Goal: Task Accomplishment & Management: Manage account settings

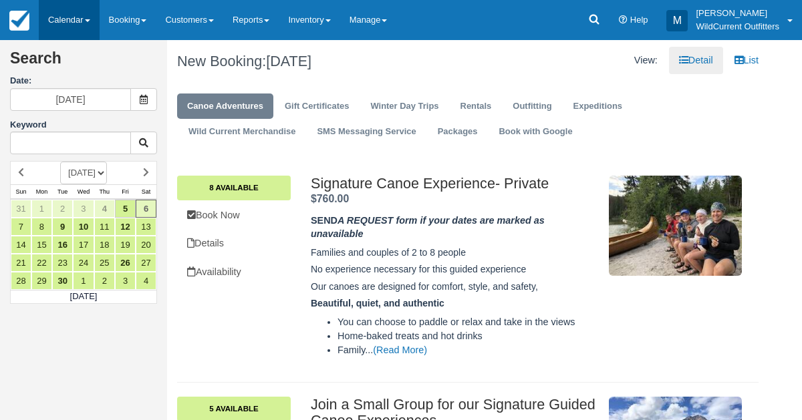
click at [59, 12] on link "Calendar" at bounding box center [69, 20] width 61 height 40
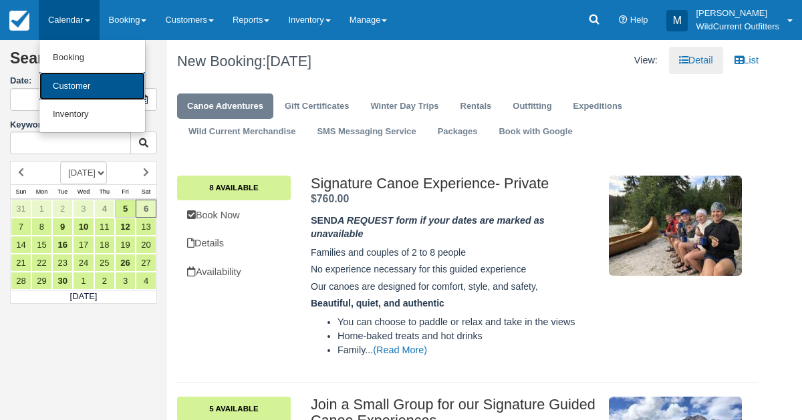
click at [65, 81] on link "Customer" at bounding box center [92, 86] width 106 height 29
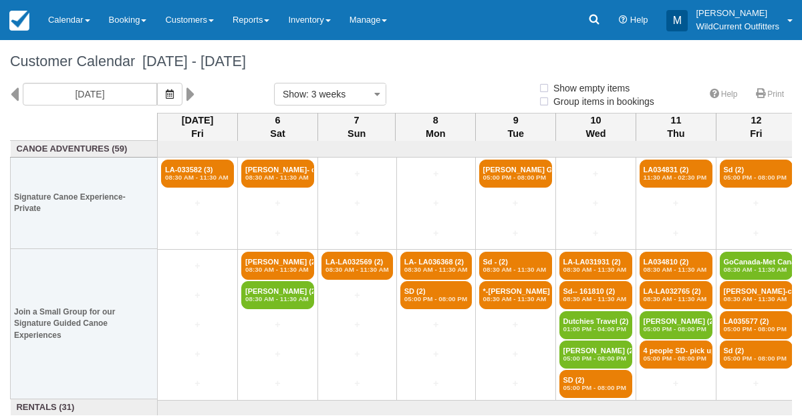
select select
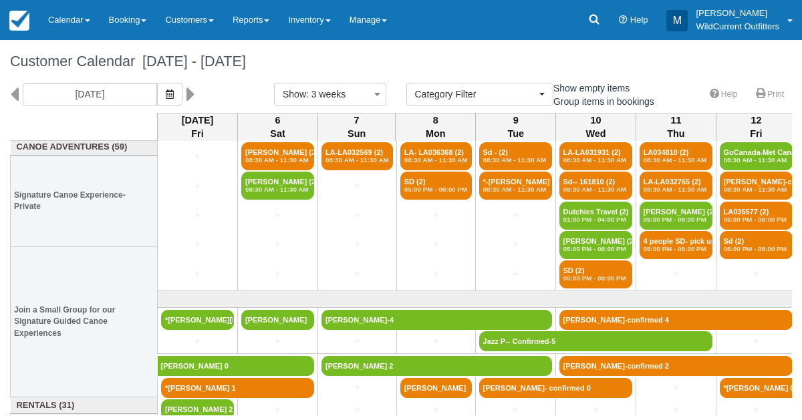
scroll to position [158, 0]
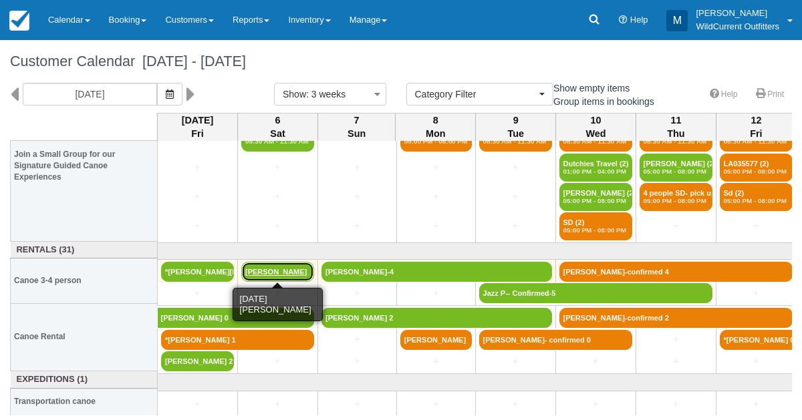
click at [286, 267] on link "[PERSON_NAME]" at bounding box center [277, 272] width 73 height 20
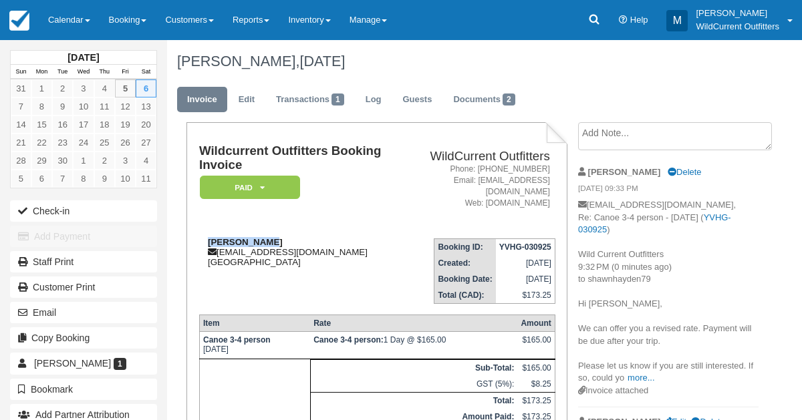
drag, startPoint x: 288, startPoint y: 230, endPoint x: 209, endPoint y: 235, distance: 79.0
click at [209, 237] on div "[PERSON_NAME] [EMAIL_ADDRESS][DOMAIN_NAME] [GEOGRAPHIC_DATA]" at bounding box center [299, 252] width 201 height 30
click at [63, 14] on link "Calendar" at bounding box center [69, 20] width 61 height 40
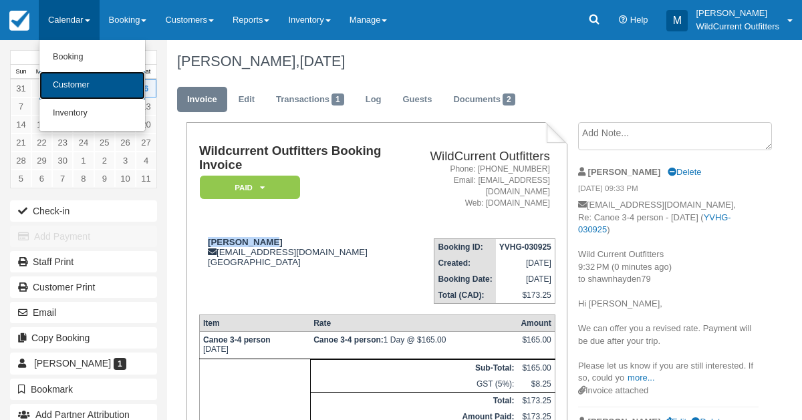
click at [61, 88] on link "Customer" at bounding box center [92, 85] width 106 height 28
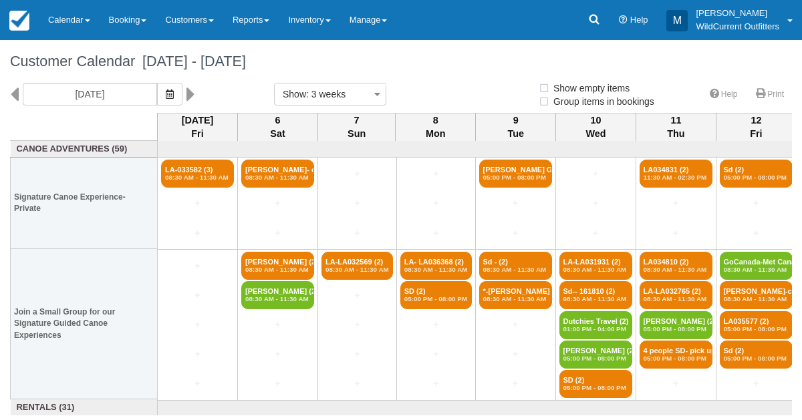
select select
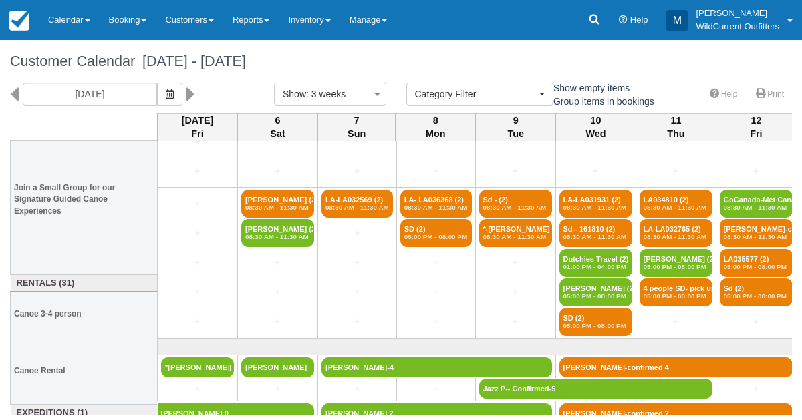
scroll to position [158, 0]
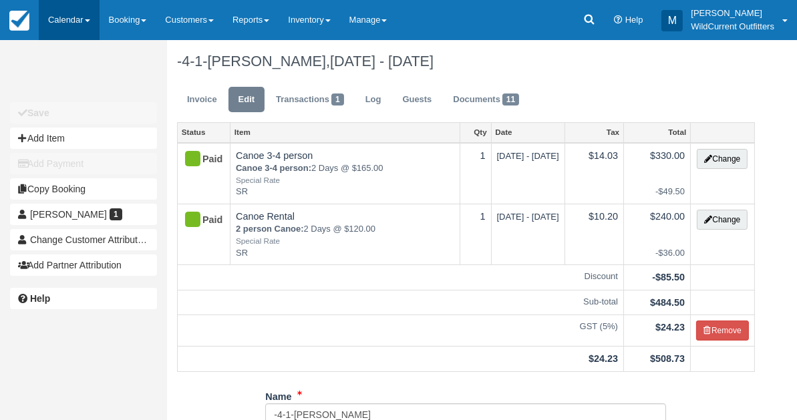
click at [70, 33] on link "Calendar" at bounding box center [69, 20] width 61 height 40
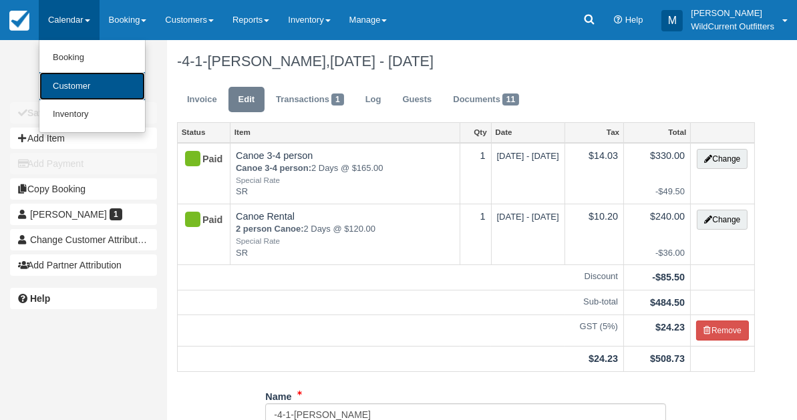
click at [67, 80] on link "Customer" at bounding box center [92, 86] width 106 height 29
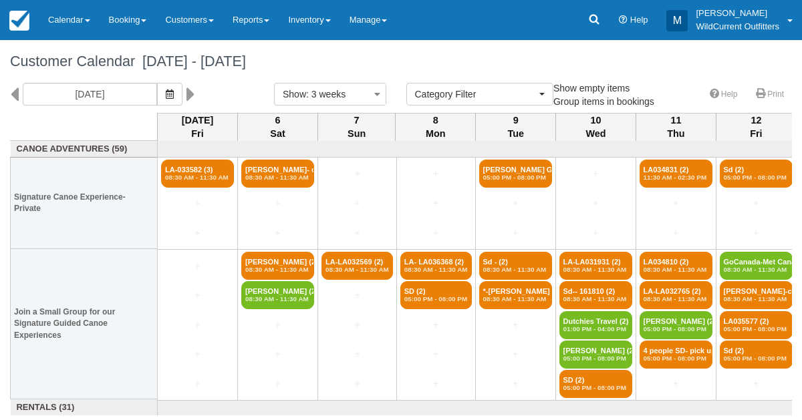
select select
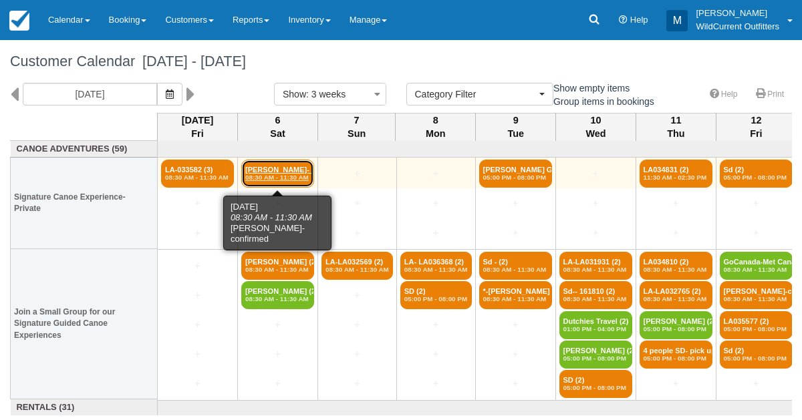
click at [280, 183] on link "[PERSON_NAME]- confi (4) 08:30 AM - 11:30 AM" at bounding box center [277, 174] width 73 height 28
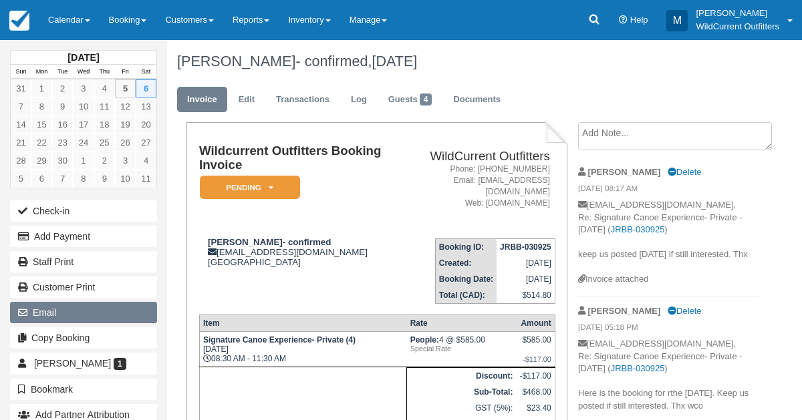
click at [76, 303] on button "Email" at bounding box center [83, 312] width 147 height 21
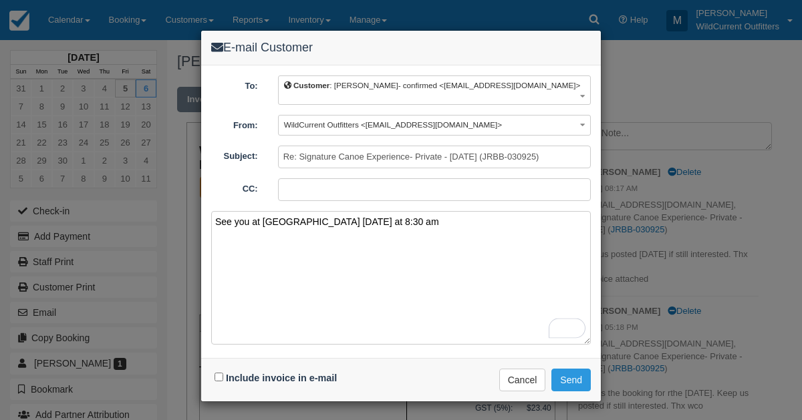
type textarea "See you at Pyramid Lake Lodge tomorrow at 8:30 am"
click at [215, 373] on input "Include invoice in e-mail" at bounding box center [218, 377] width 9 height 9
checkbox input "true"
click at [574, 369] on button "Send" at bounding box center [570, 380] width 39 height 23
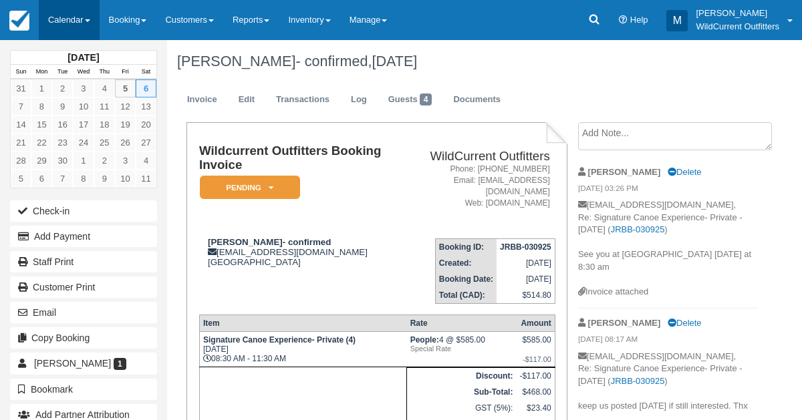
click at [73, 20] on link "Calendar" at bounding box center [69, 20] width 61 height 40
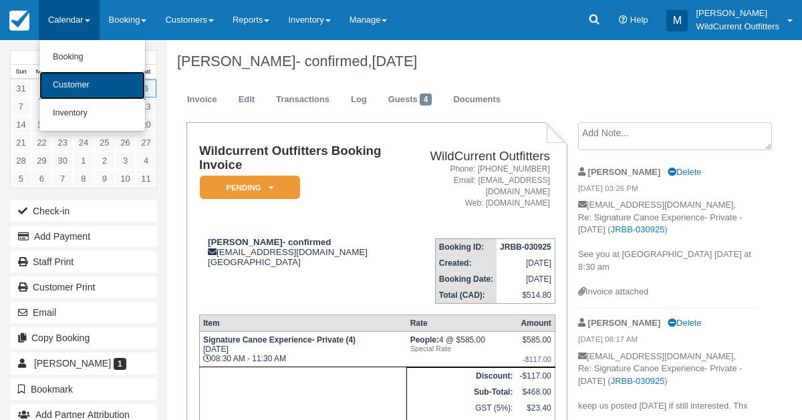
click at [71, 75] on link "Customer" at bounding box center [92, 85] width 106 height 28
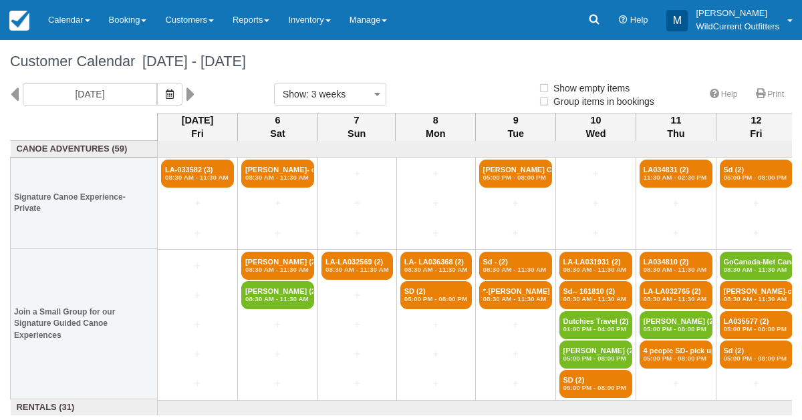
select select
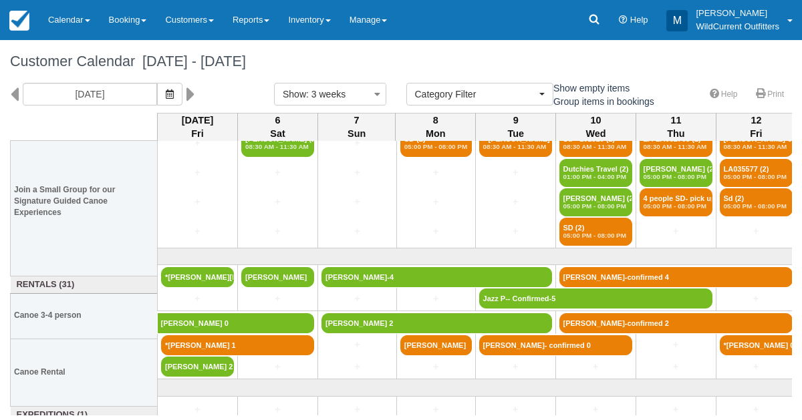
scroll to position [158, 0]
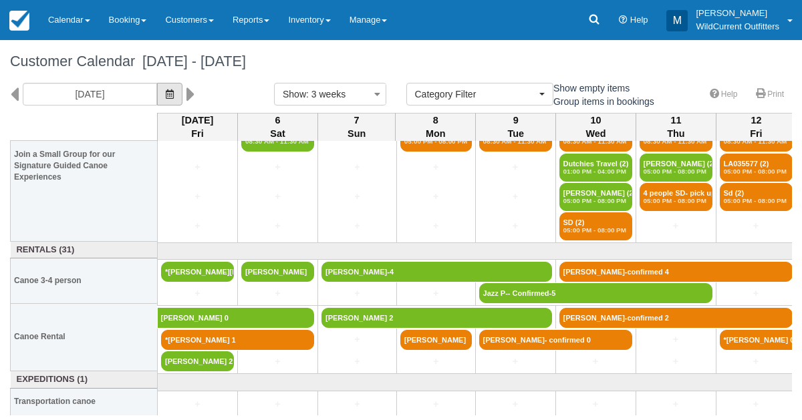
click at [174, 92] on icon "button" at bounding box center [170, 94] width 8 height 9
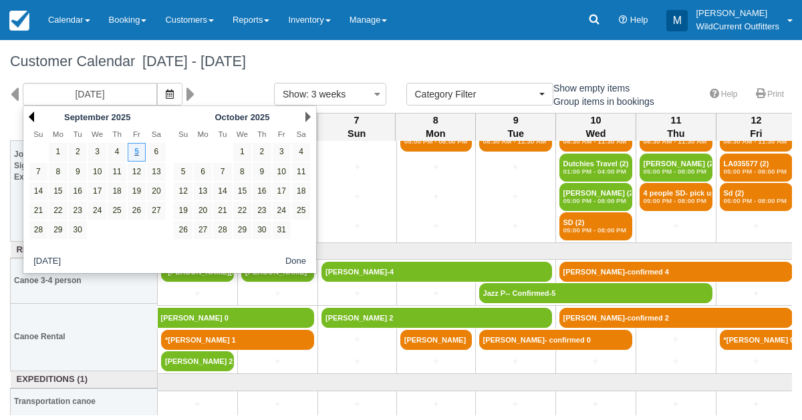
click at [29, 116] on link "Prev" at bounding box center [31, 117] width 5 height 11
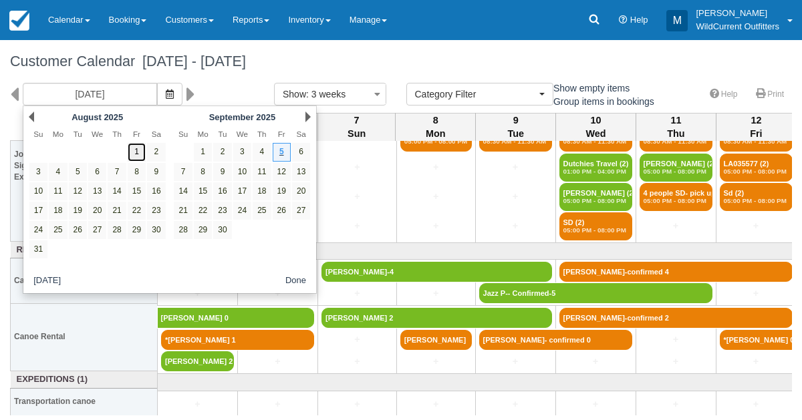
click at [134, 150] on link "1" at bounding box center [137, 152] width 18 height 18
type input "08/01/25"
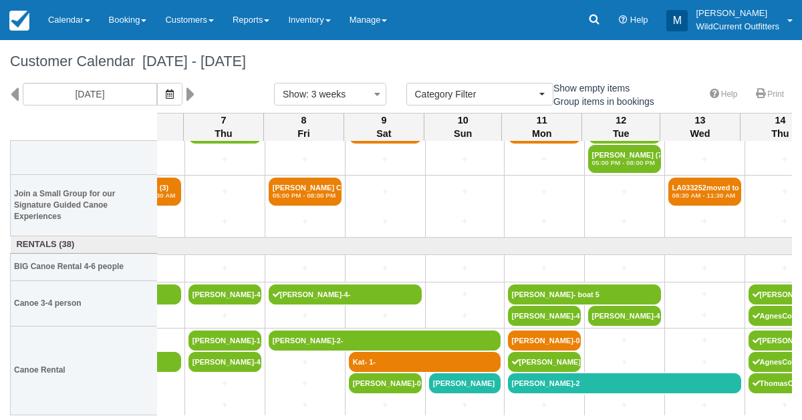
scroll to position [104, 453]
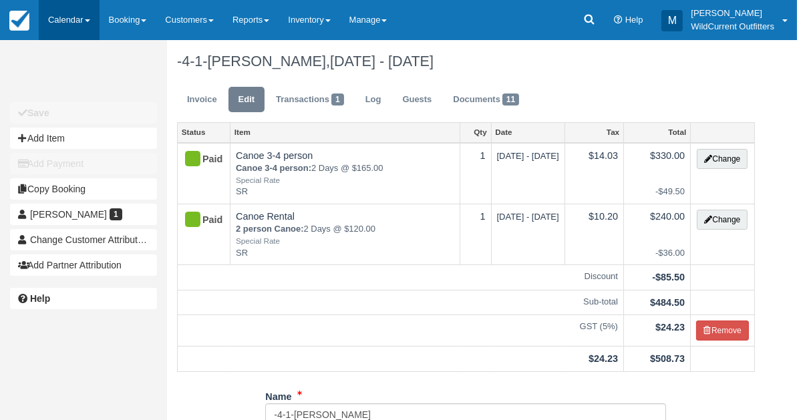
click at [63, 13] on link "Calendar" at bounding box center [69, 20] width 61 height 40
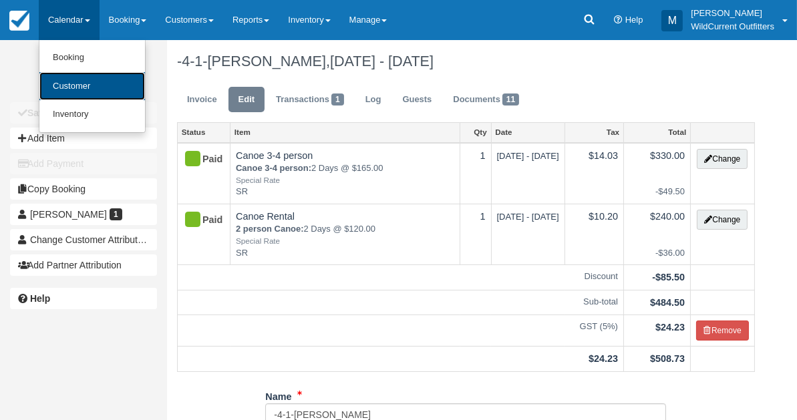
click at [62, 87] on link "Customer" at bounding box center [92, 86] width 106 height 29
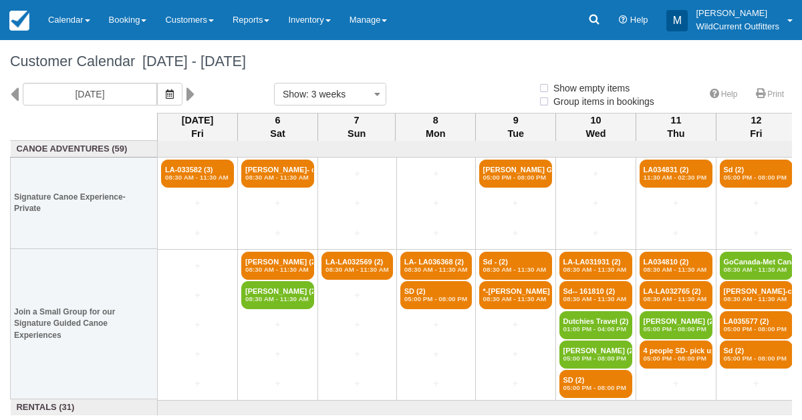
select select
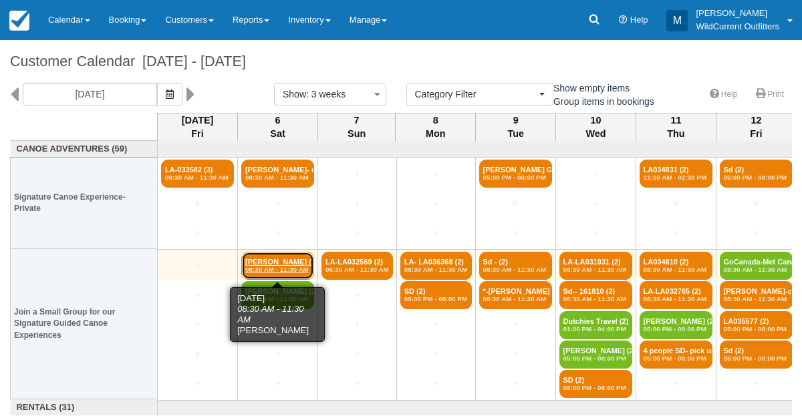
click at [273, 258] on link "Madeleine Kehle (2) 08:30 AM - 11:30 AM" at bounding box center [277, 266] width 73 height 28
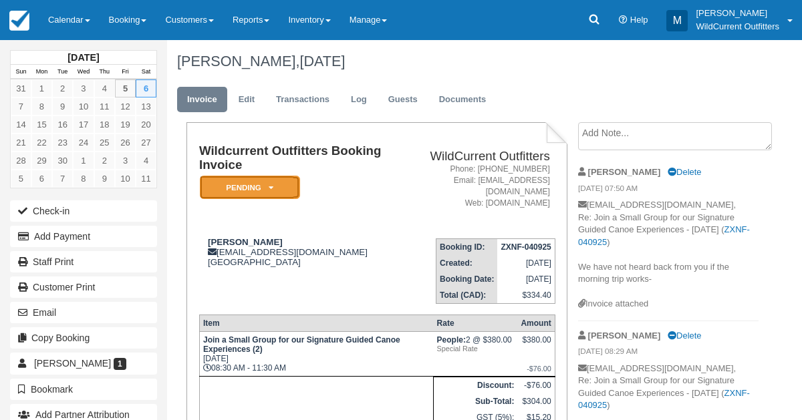
click at [270, 192] on em "Pending" at bounding box center [250, 187] width 100 height 23
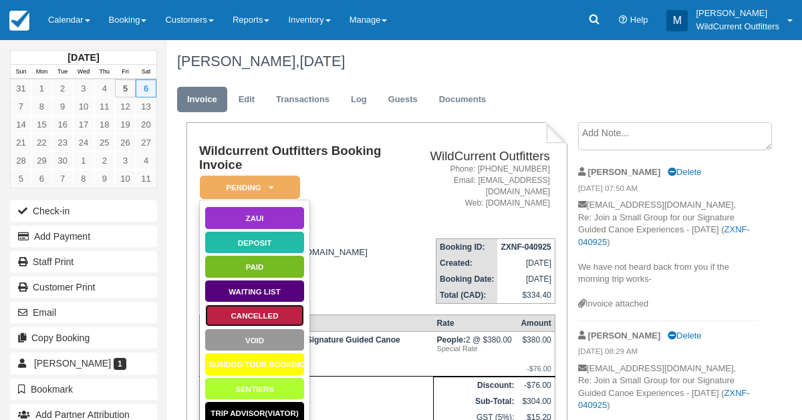
click at [258, 309] on link "Cancelled" at bounding box center [254, 315] width 100 height 23
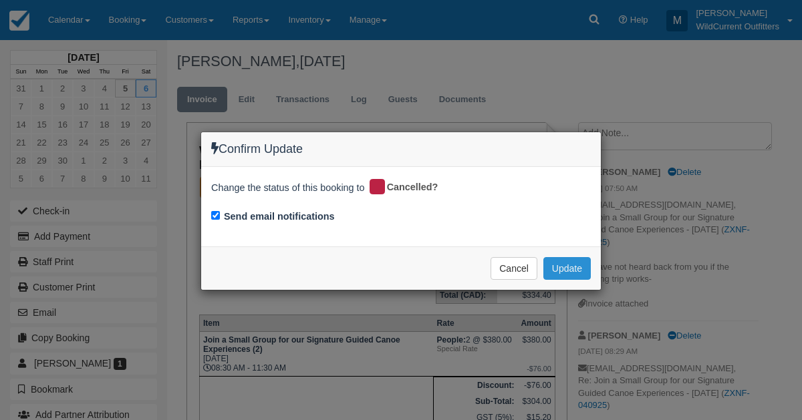
click at [558, 273] on button "Update" at bounding box center [566, 268] width 47 height 23
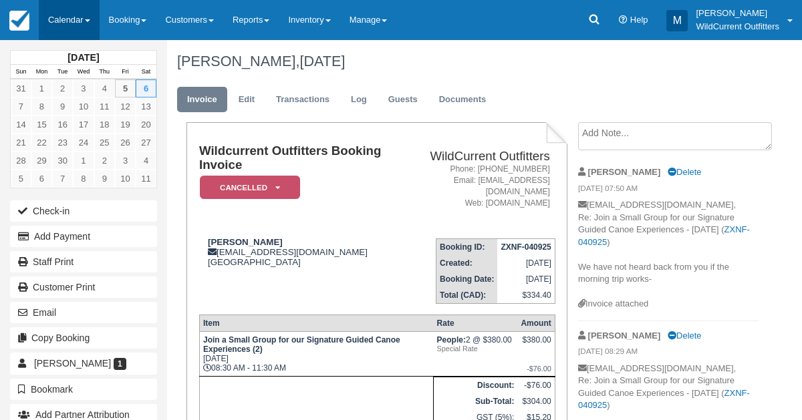
click at [63, 19] on link "Calendar" at bounding box center [69, 20] width 61 height 40
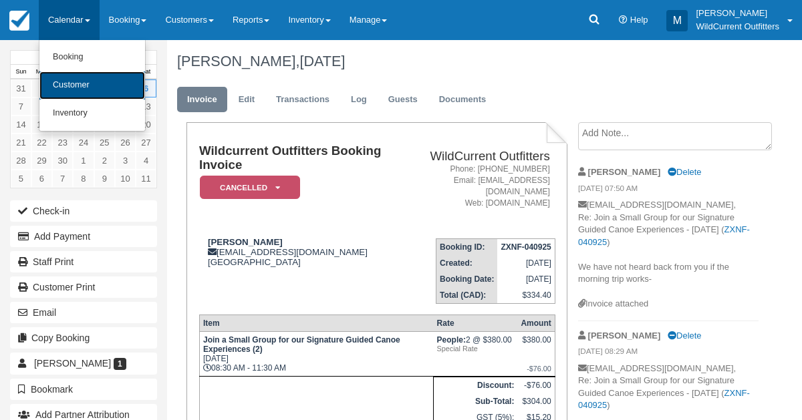
click at [62, 83] on link "Customer" at bounding box center [92, 85] width 106 height 28
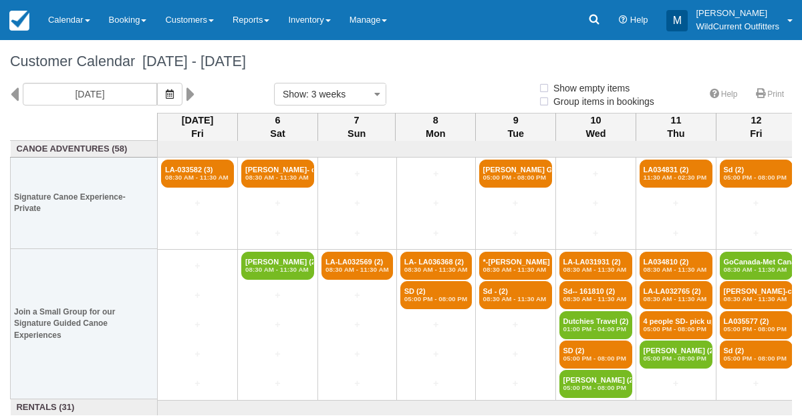
select select
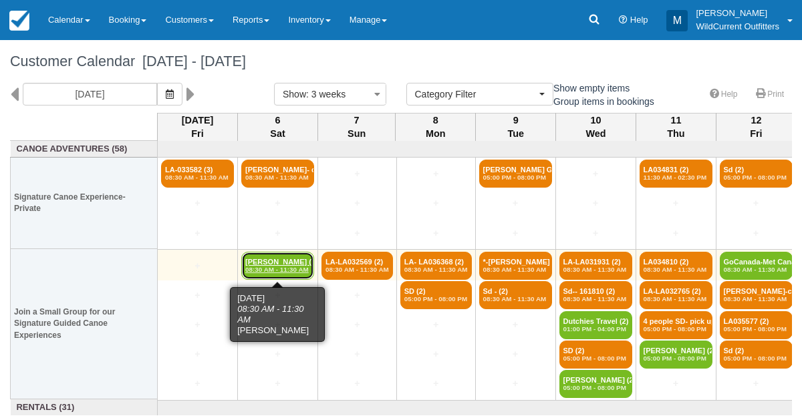
click at [272, 256] on link "Brian Ganly (2) 08:30 AM - 11:30 AM" at bounding box center [277, 266] width 73 height 28
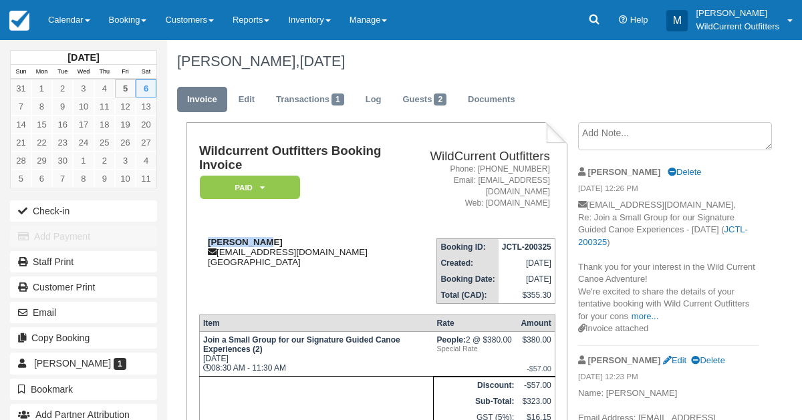
drag, startPoint x: 267, startPoint y: 226, endPoint x: 201, endPoint y: 227, distance: 65.5
click at [201, 237] on div "[PERSON_NAME] [EMAIL_ADDRESS][DOMAIN_NAME] [GEOGRAPHIC_DATA]" at bounding box center [299, 252] width 201 height 30
copy strong "[PERSON_NAME]"
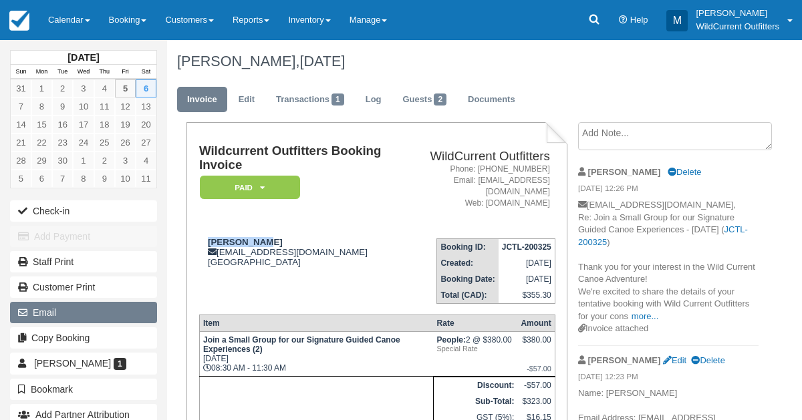
click at [100, 306] on button "Email" at bounding box center [83, 312] width 147 height 21
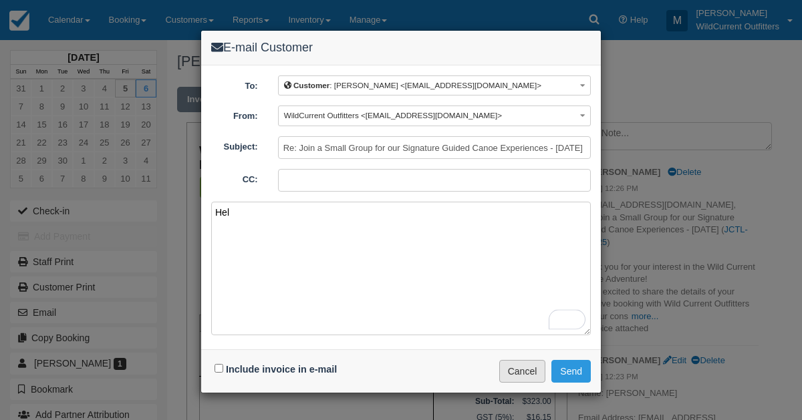
type textarea "Hel"
click at [516, 372] on button "Cancel" at bounding box center [522, 371] width 47 height 23
click at [520, 371] on button "Cancel" at bounding box center [522, 371] width 47 height 23
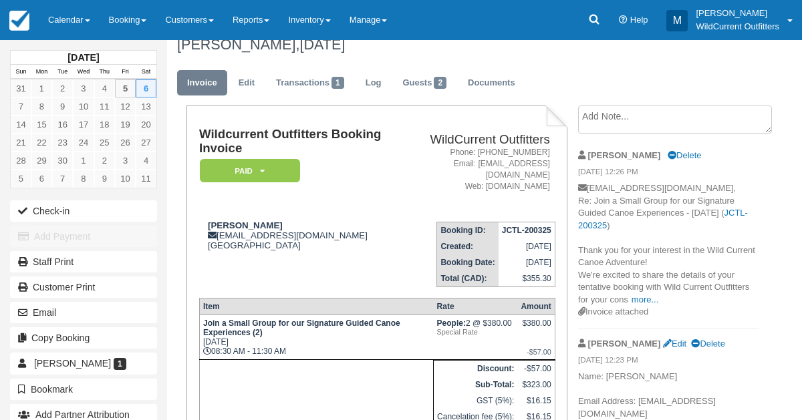
scroll to position [23, 0]
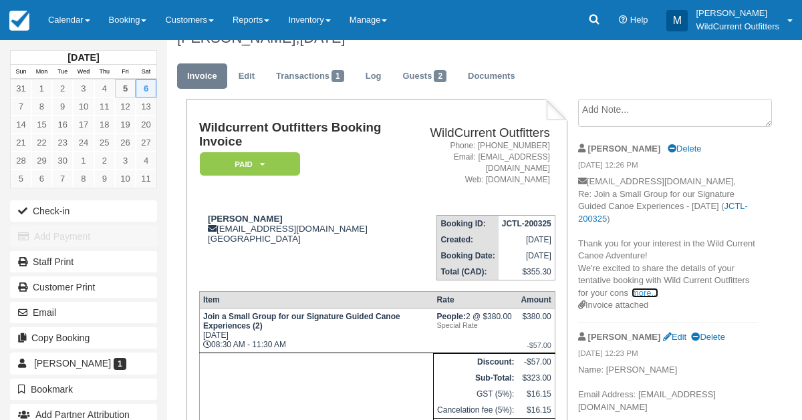
click at [641, 294] on link "more..." at bounding box center [644, 293] width 27 height 10
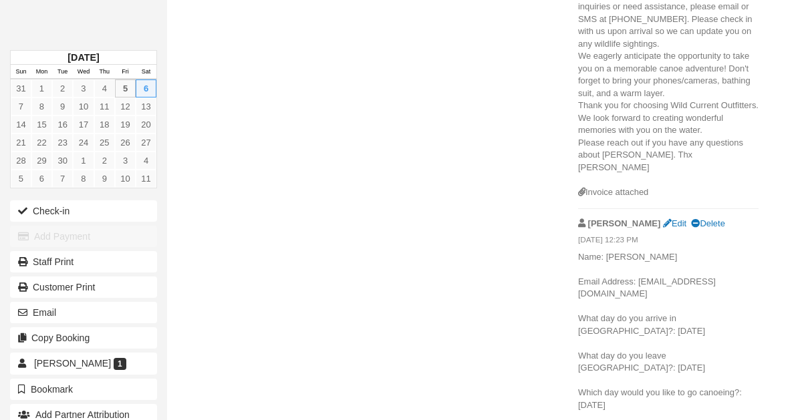
scroll to position [705, 0]
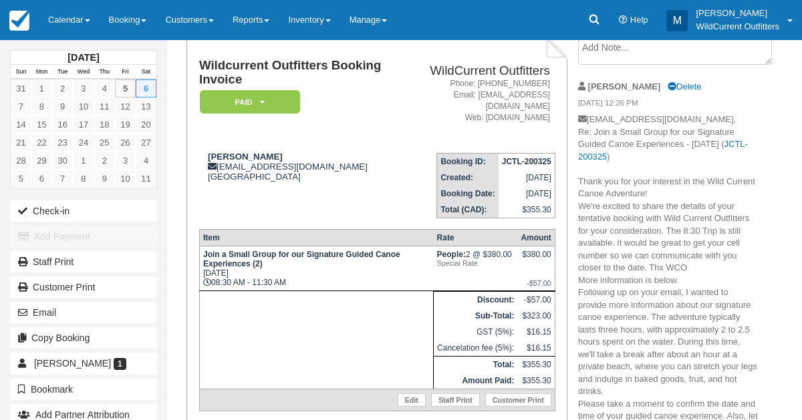
scroll to position [86, 0]
click at [70, 17] on link "Calendar" at bounding box center [69, 20] width 61 height 40
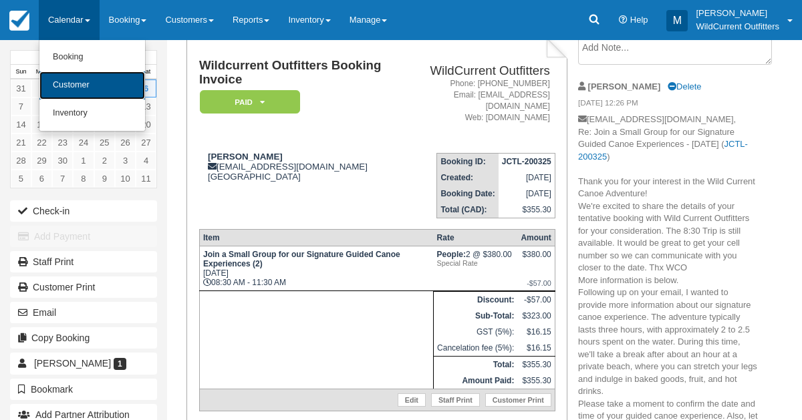
click at [68, 78] on link "Customer" at bounding box center [92, 85] width 106 height 28
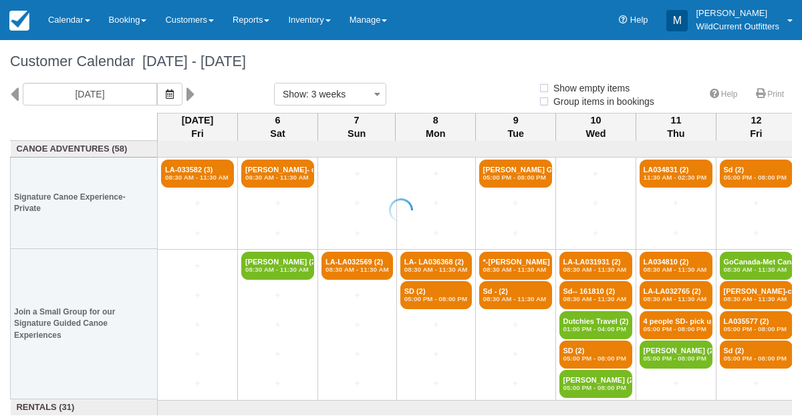
select select
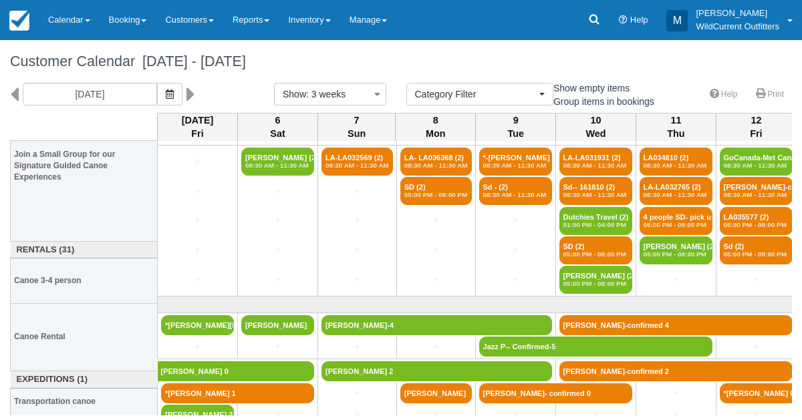
scroll to position [158, 0]
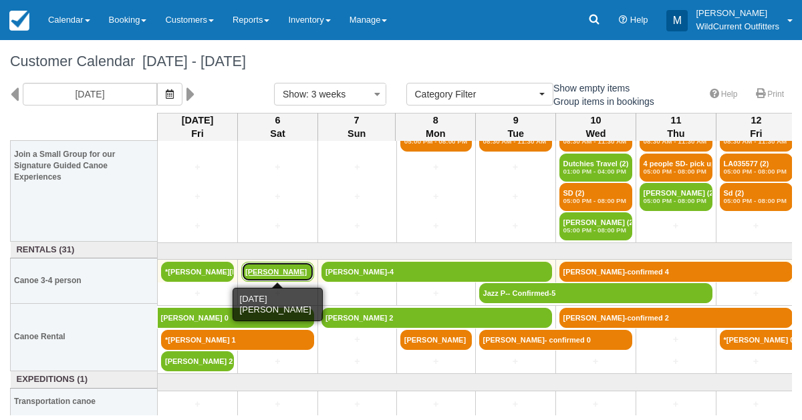
click at [257, 267] on link "[PERSON_NAME]" at bounding box center [277, 272] width 73 height 20
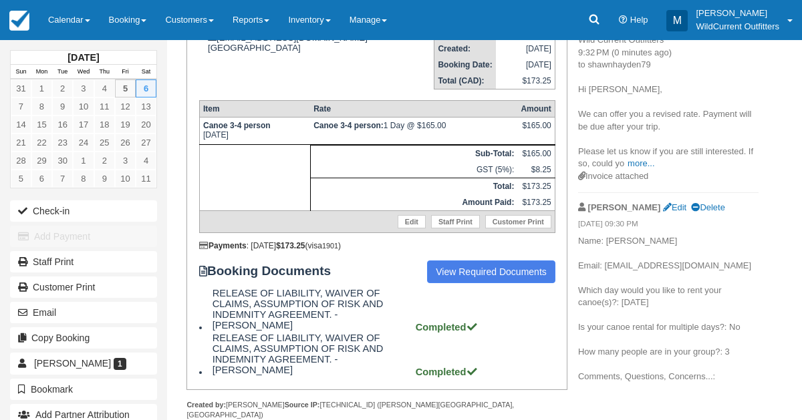
scroll to position [222, 0]
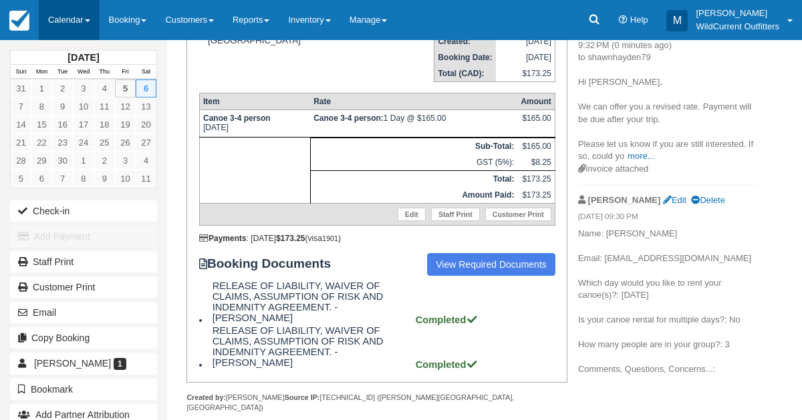
click at [48, 19] on link "Calendar" at bounding box center [69, 20] width 61 height 40
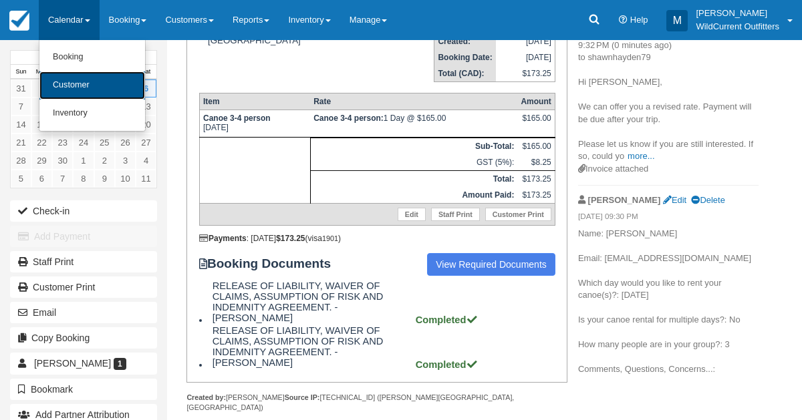
click at [70, 87] on link "Customer" at bounding box center [92, 85] width 106 height 28
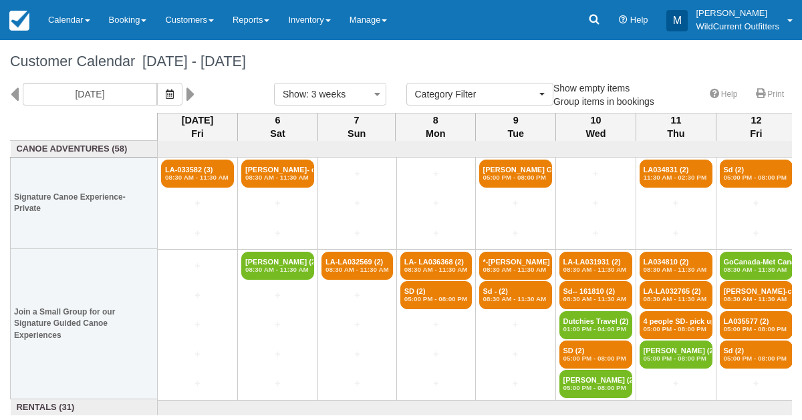
select select
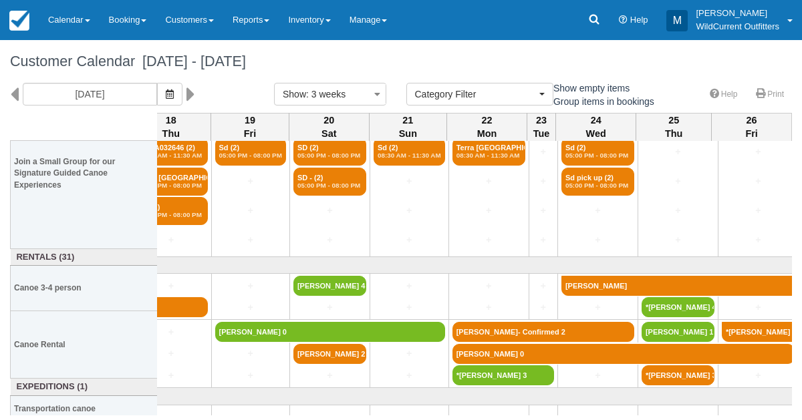
scroll to position [158, 1065]
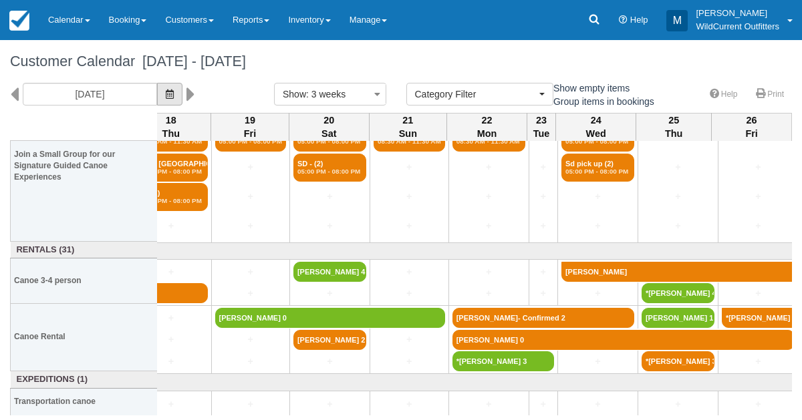
click at [174, 90] on icon "button" at bounding box center [170, 94] width 8 height 9
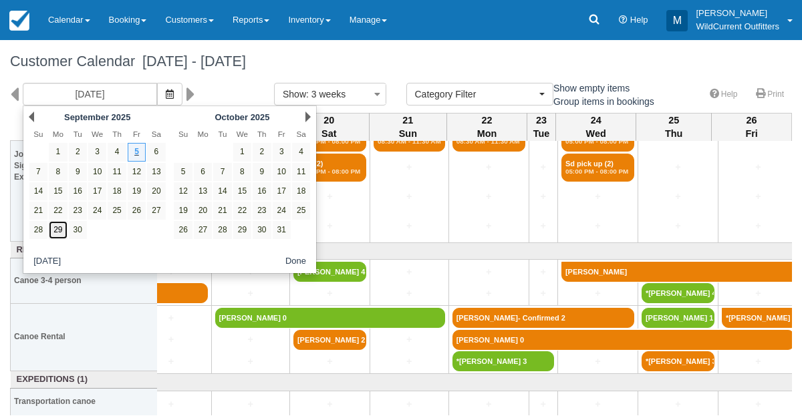
click at [56, 226] on link "29" at bounding box center [58, 230] width 18 height 18
type input "09/29/25"
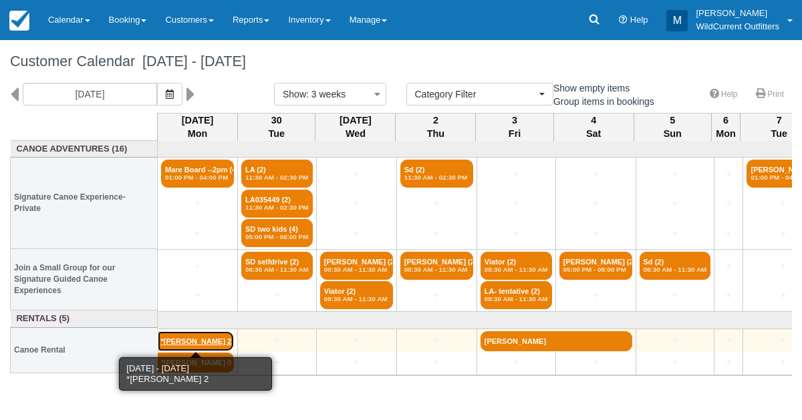
click at [189, 335] on link "*Adam Scoville 2" at bounding box center [196, 341] width 77 height 20
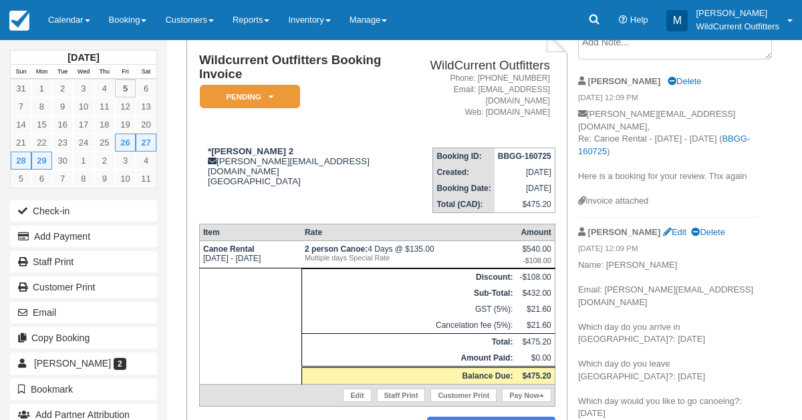
scroll to position [155, 0]
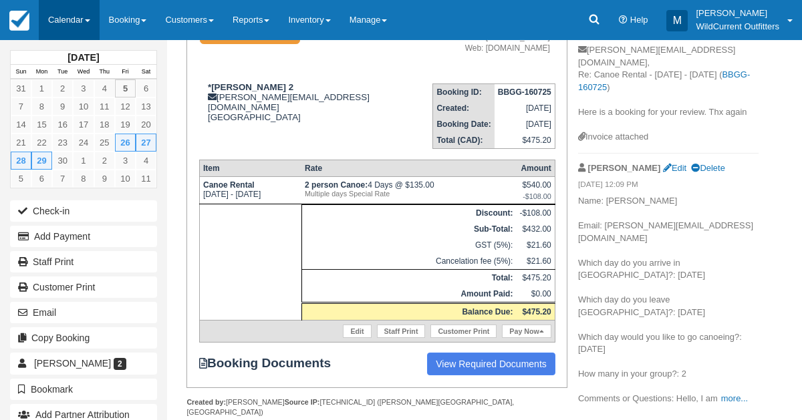
click at [68, 19] on link "Calendar" at bounding box center [69, 20] width 61 height 40
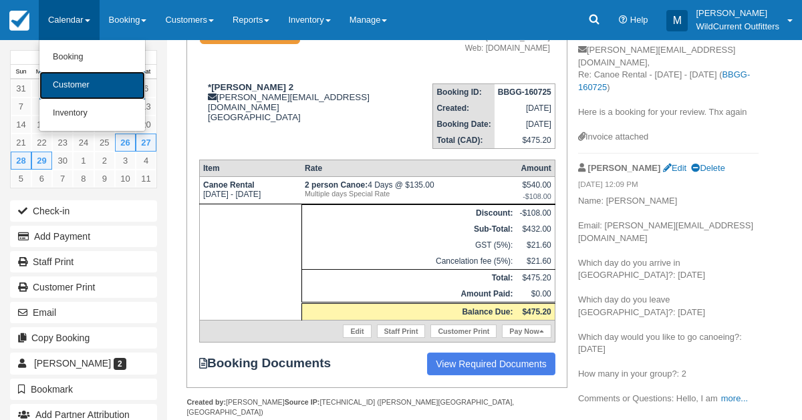
click at [87, 81] on link "Customer" at bounding box center [92, 85] width 106 height 28
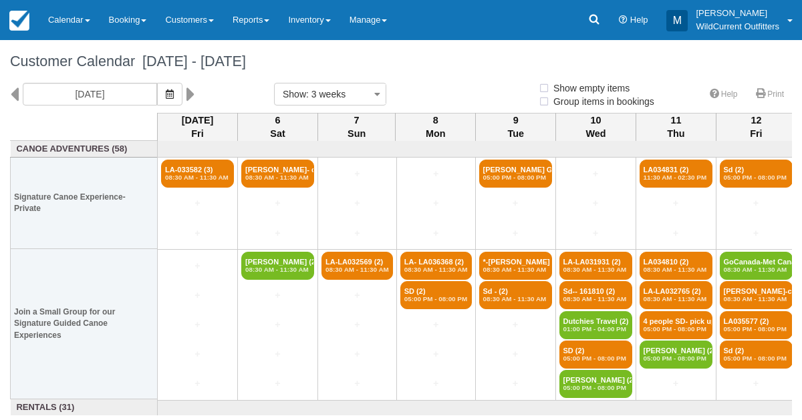
select select
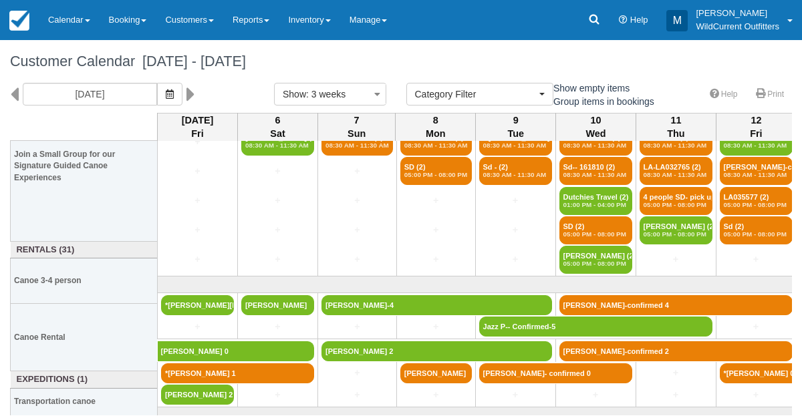
scroll to position [158, 0]
